Goal: Information Seeking & Learning: Learn about a topic

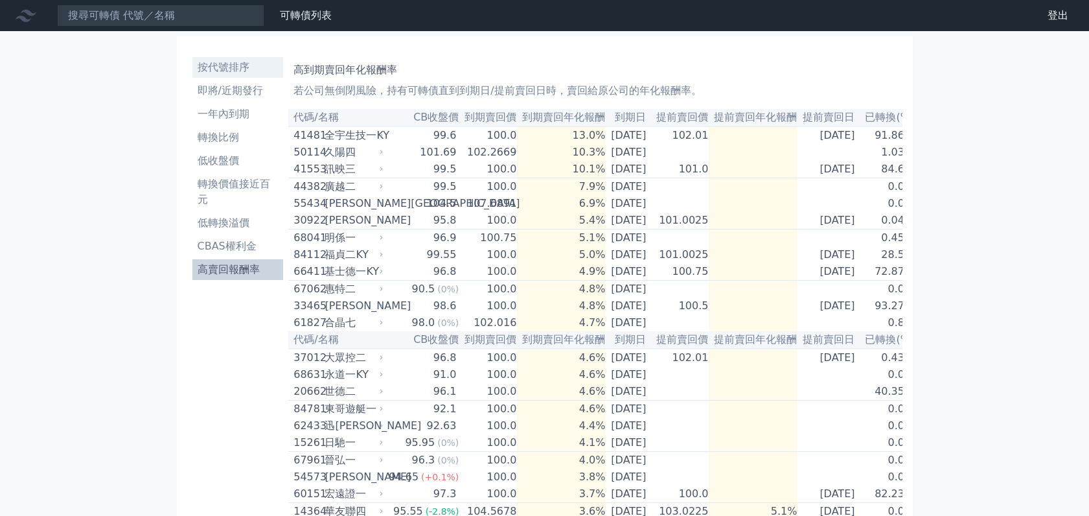
click at [235, 73] on li "按代號排序" at bounding box center [237, 68] width 91 height 16
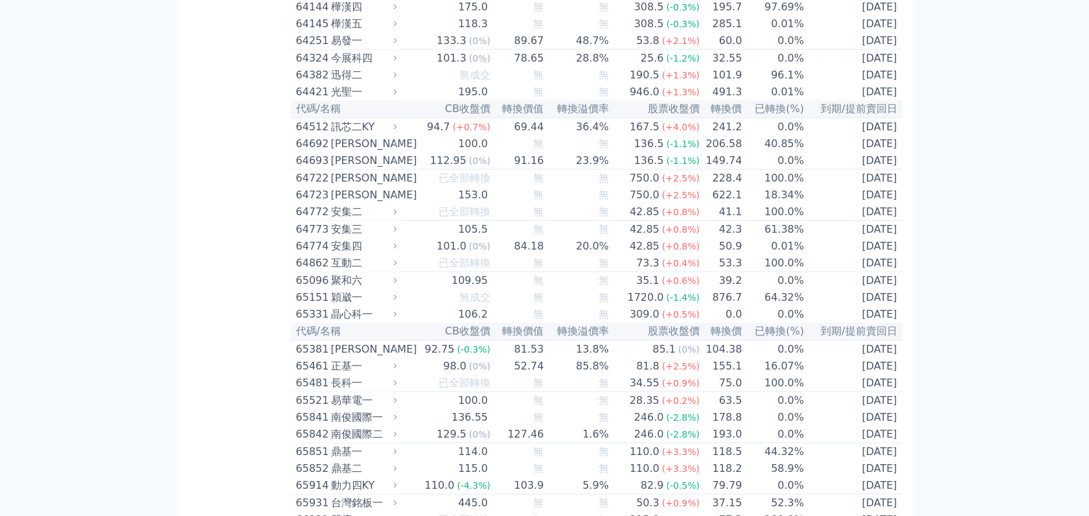
scroll to position [5185, 0]
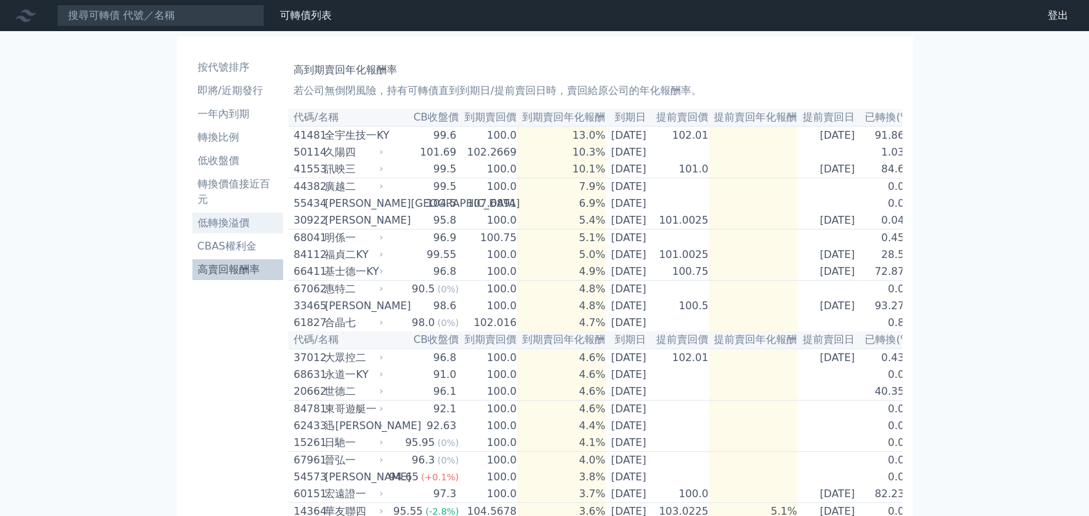
click at [228, 227] on li "低轉換溢價" at bounding box center [237, 223] width 91 height 16
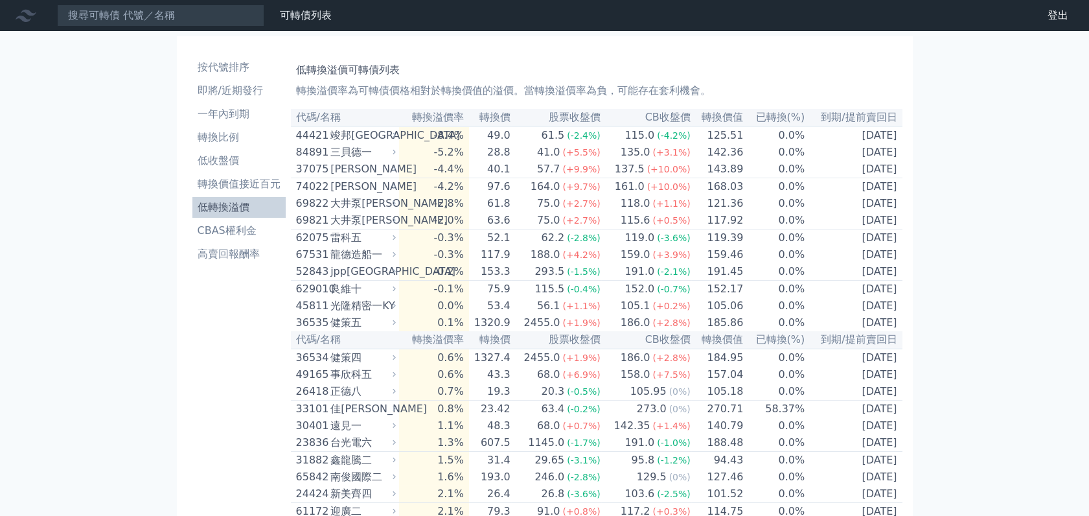
click at [353, 246] on div "雷科五" at bounding box center [362, 238] width 63 height 16
drag, startPoint x: 353, startPoint y: 249, endPoint x: 410, endPoint y: 249, distance: 57.7
click at [410, 247] on td "-0.3%" at bounding box center [433, 237] width 69 height 17
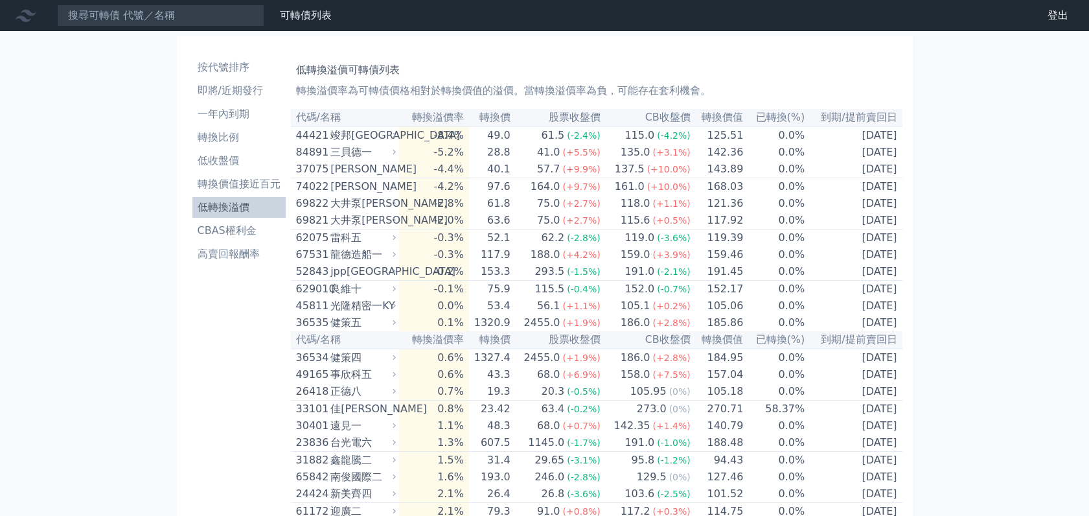
click at [857, 246] on td "[DATE]" at bounding box center [854, 237] width 97 height 17
